Goal: Information Seeking & Learning: Find specific fact

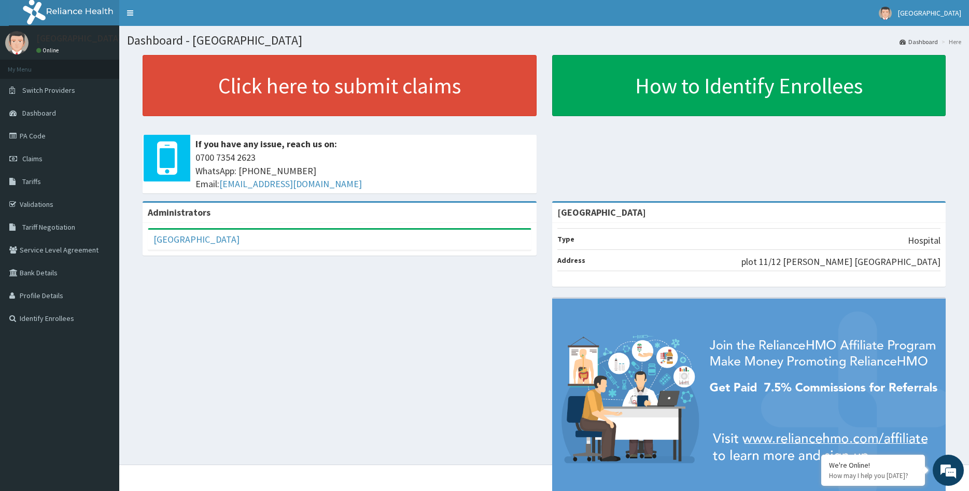
click at [31, 180] on span "Tariffs" at bounding box center [31, 181] width 19 height 9
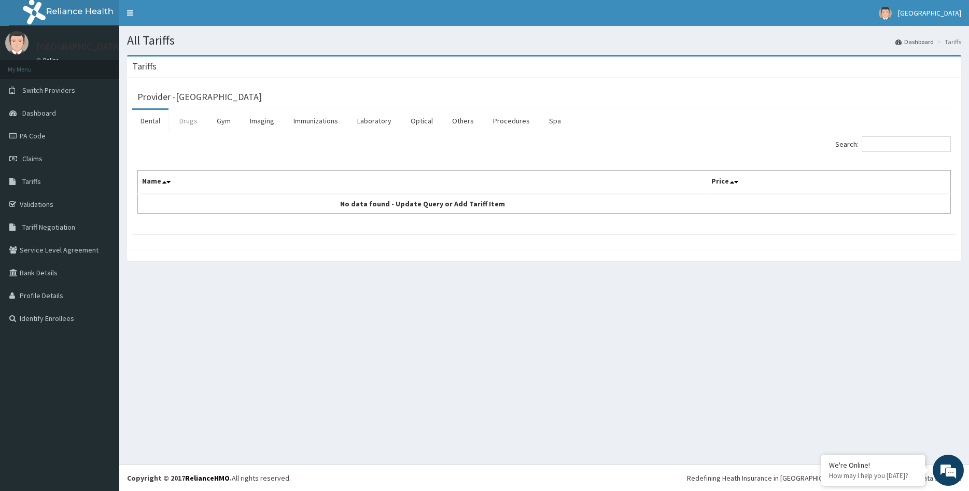
click at [189, 124] on link "Drugs" at bounding box center [188, 121] width 35 height 22
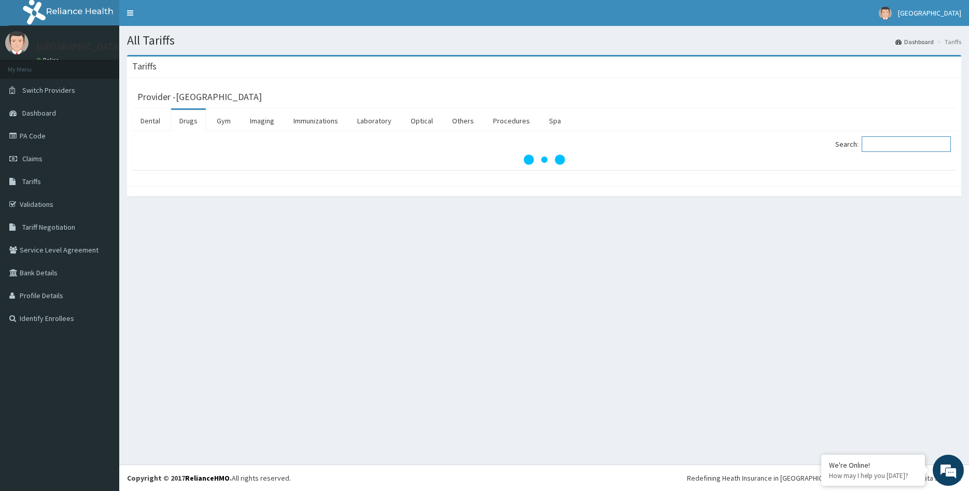
click at [881, 148] on input "Search:" at bounding box center [906, 144] width 89 height 16
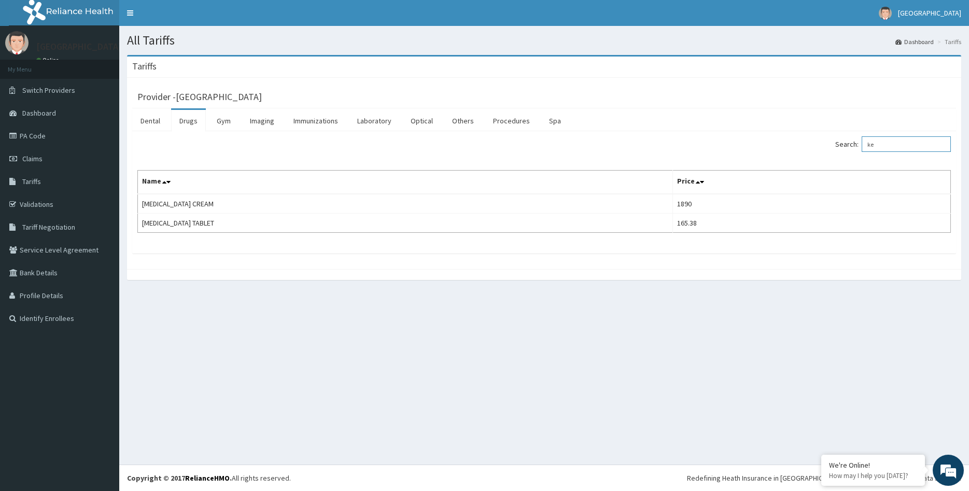
type input "k"
type input "c"
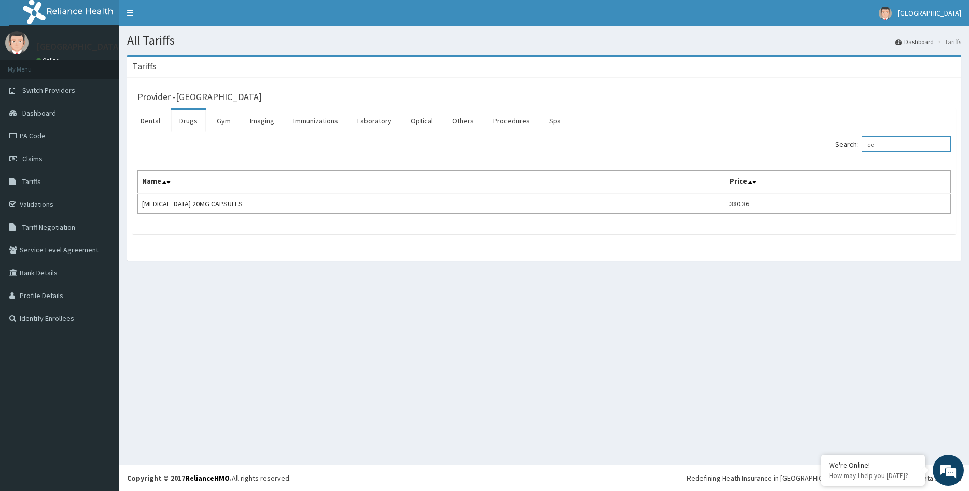
type input "c"
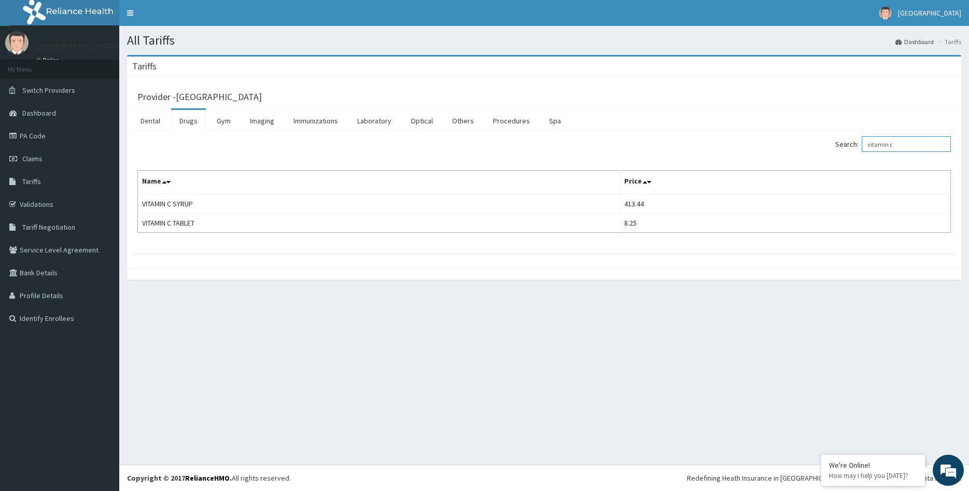
drag, startPoint x: 899, startPoint y: 145, endPoint x: 827, endPoint y: 146, distance: 72.1
click at [862, 146] on input "vitamin c" at bounding box center [906, 144] width 89 height 16
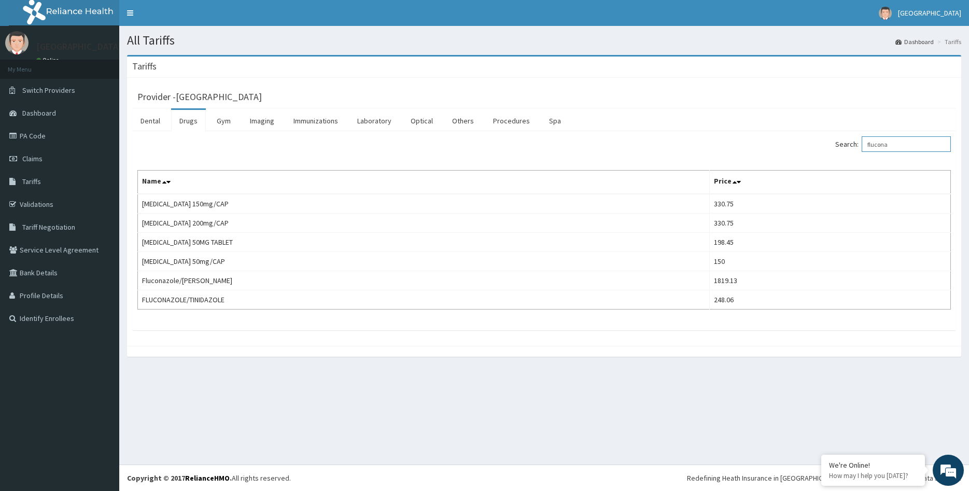
type input "flucona"
